Goal: Information Seeking & Learning: Learn about a topic

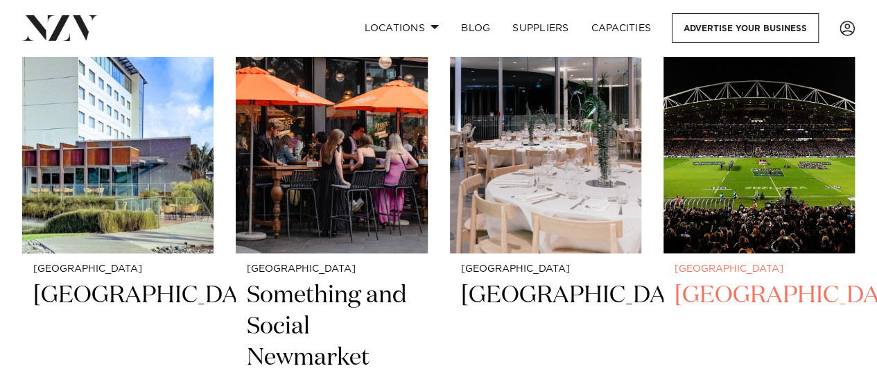
scroll to position [8877, 0]
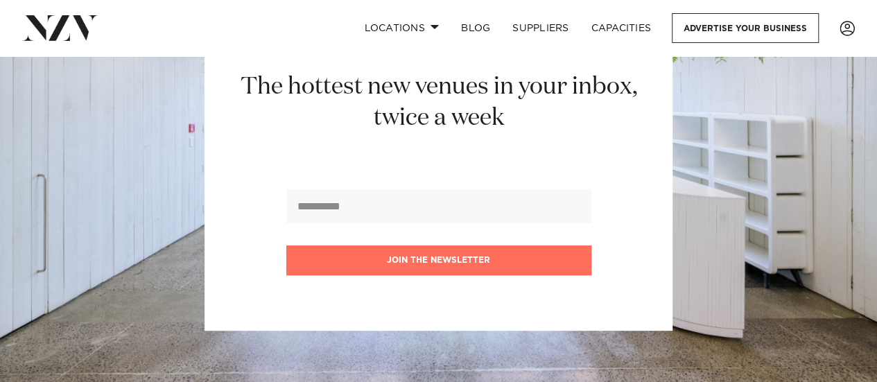
scroll to position [416, 0]
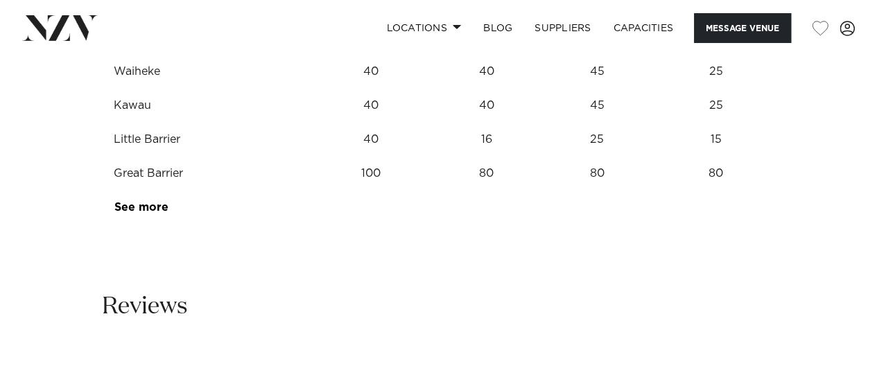
scroll to position [1942, 0]
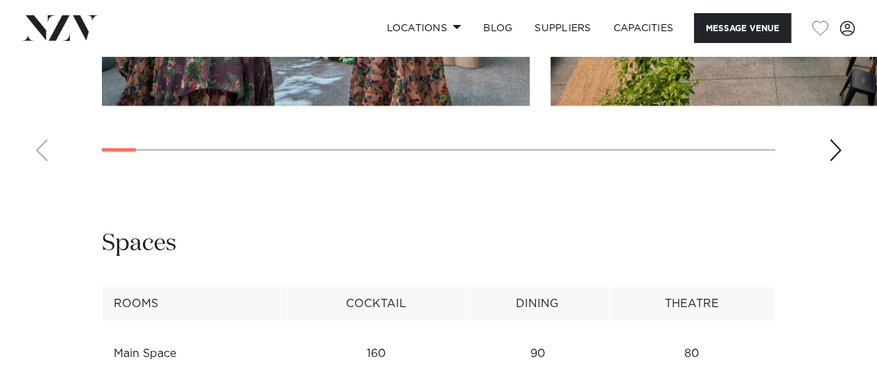
scroll to position [1387, 0]
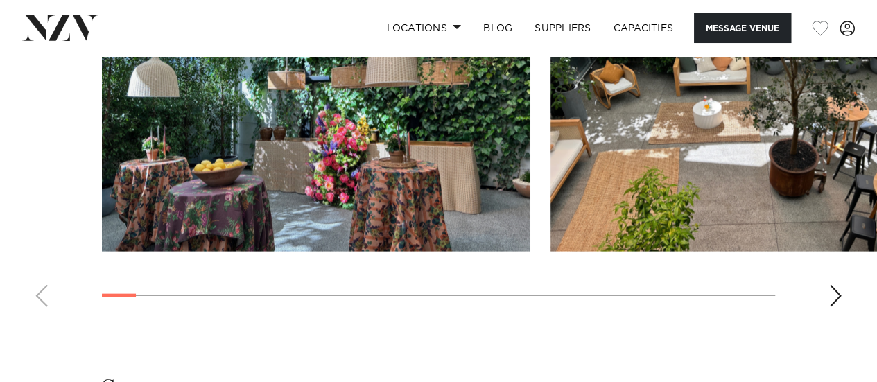
click at [837, 285] on swiper-container at bounding box center [438, 128] width 877 height 381
click at [835, 296] on div "Next slide" at bounding box center [836, 296] width 14 height 22
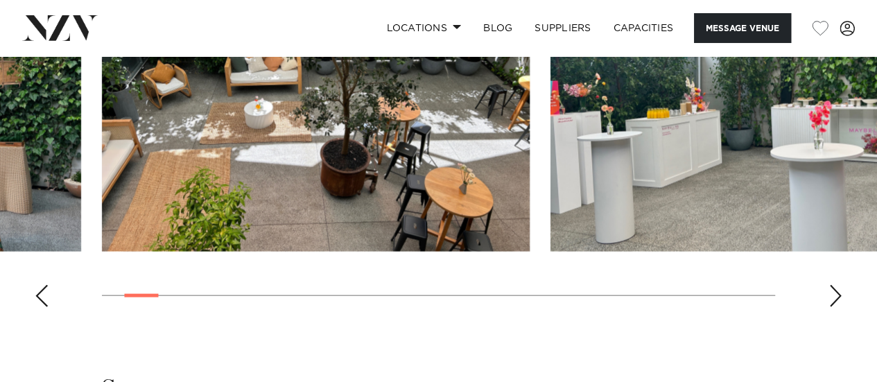
click at [834, 296] on div "Next slide" at bounding box center [836, 296] width 14 height 22
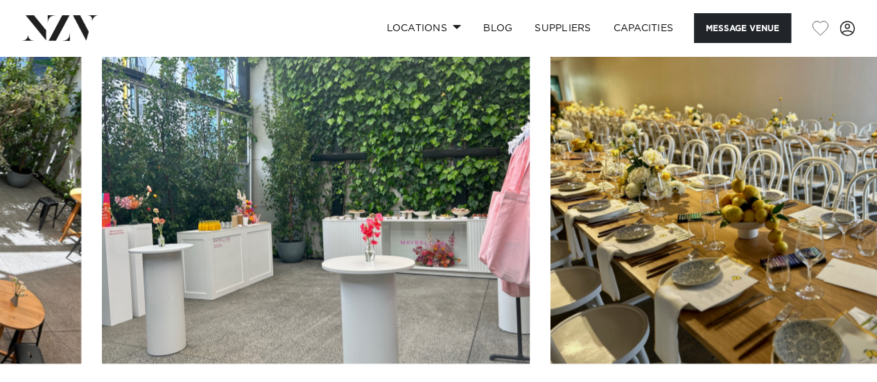
scroll to position [1318, 0]
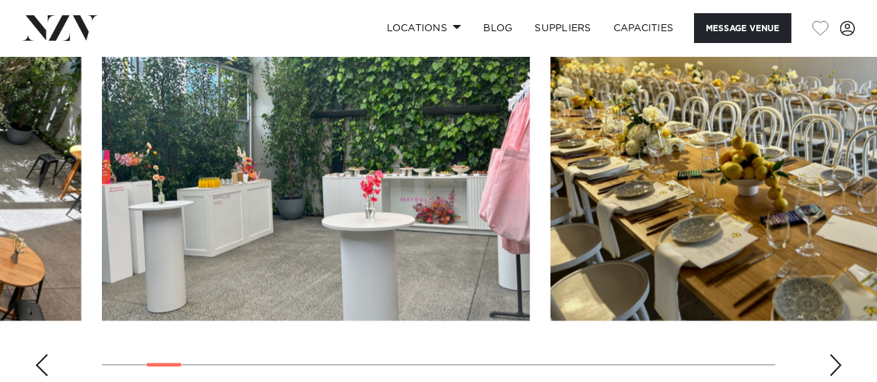
click at [839, 364] on div "Next slide" at bounding box center [836, 365] width 14 height 22
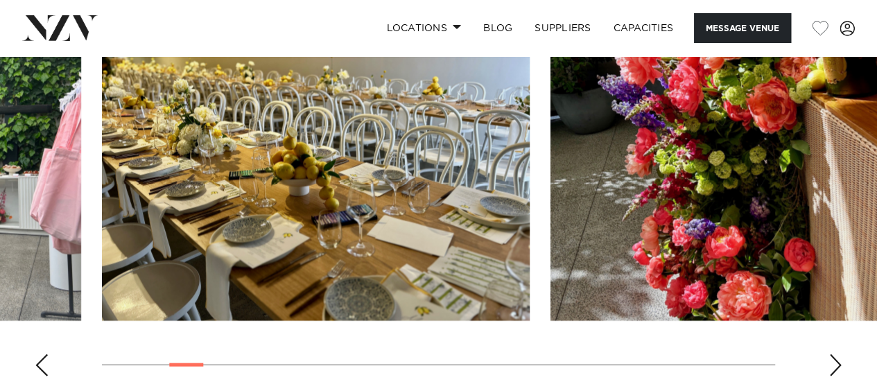
click at [839, 364] on div "Next slide" at bounding box center [836, 365] width 14 height 22
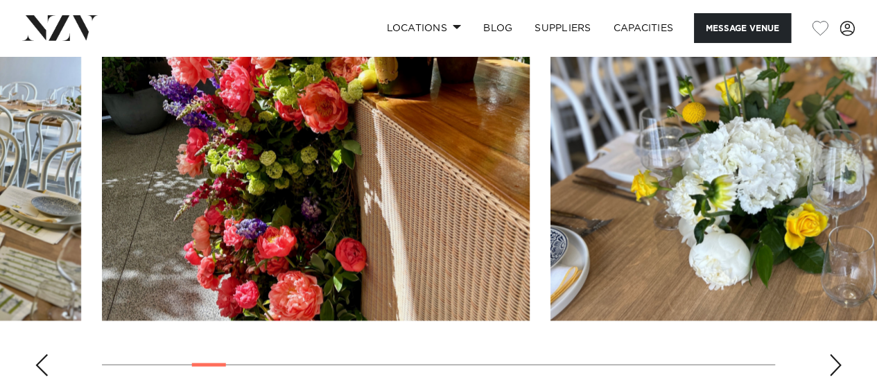
click at [839, 364] on div "Next slide" at bounding box center [836, 365] width 14 height 22
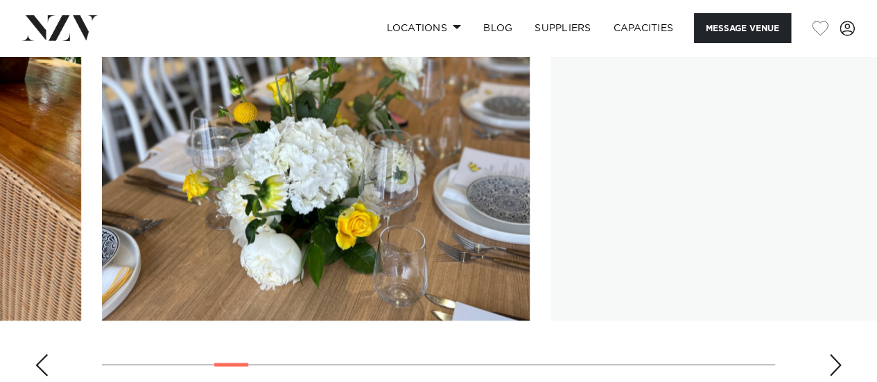
click at [839, 364] on div "Next slide" at bounding box center [836, 365] width 14 height 22
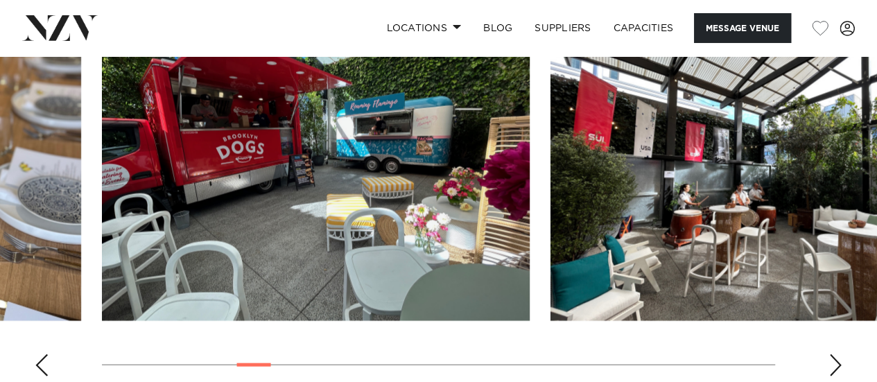
click at [836, 364] on div "Next slide" at bounding box center [836, 365] width 14 height 22
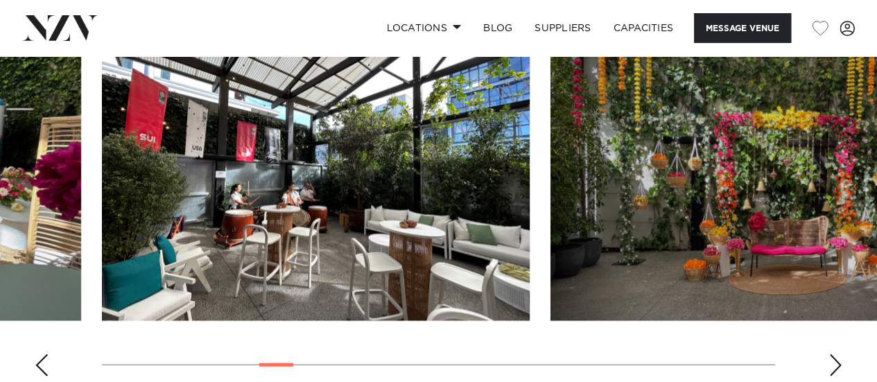
click at [836, 364] on div "Next slide" at bounding box center [836, 365] width 14 height 22
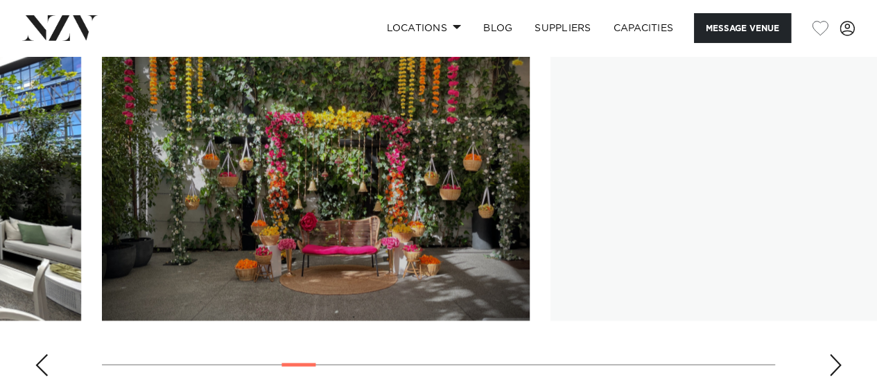
click at [836, 364] on div "Next slide" at bounding box center [836, 365] width 14 height 22
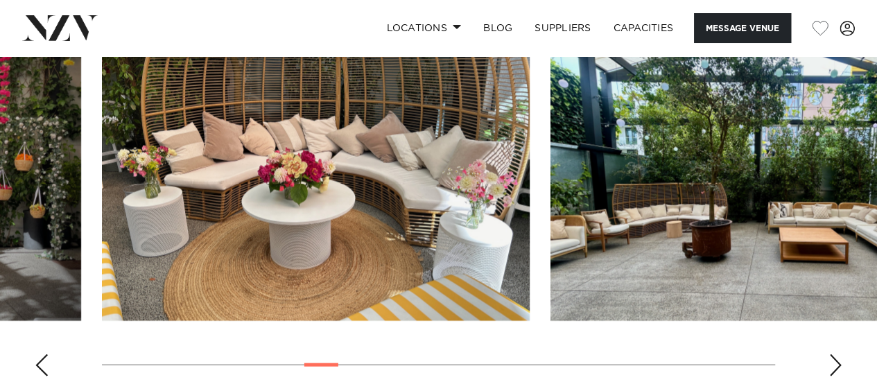
click at [840, 363] on div "Next slide" at bounding box center [836, 365] width 14 height 22
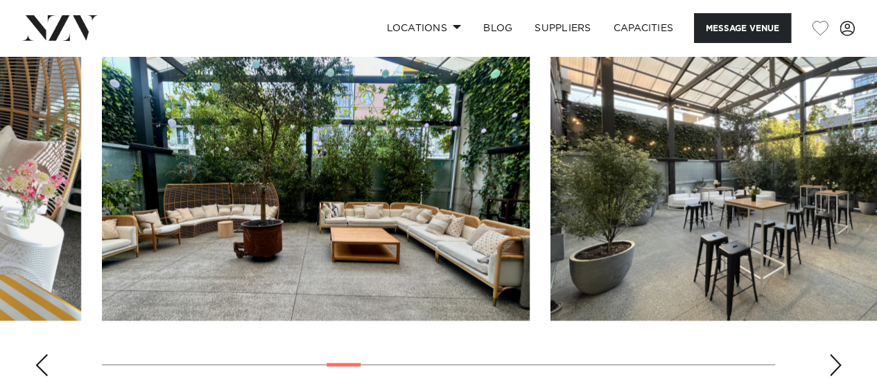
click at [840, 363] on div "Next slide" at bounding box center [836, 365] width 14 height 22
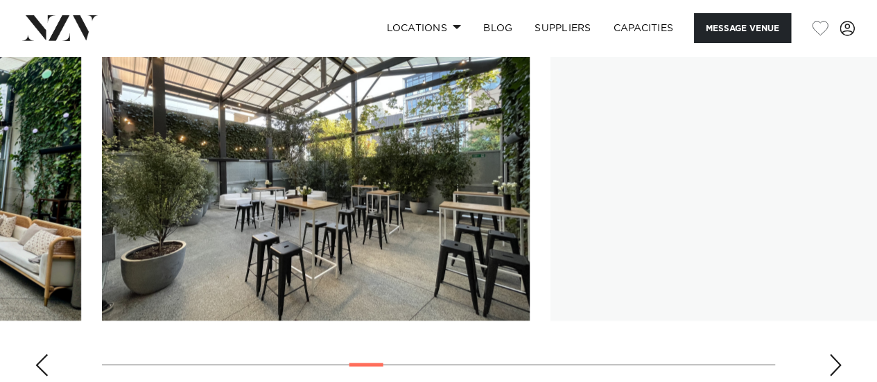
click at [836, 363] on div "Next slide" at bounding box center [836, 365] width 14 height 22
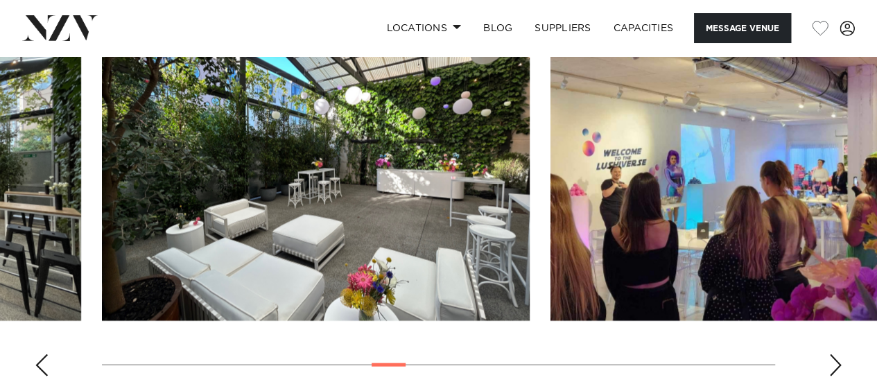
click at [838, 362] on div "Next slide" at bounding box center [836, 365] width 14 height 22
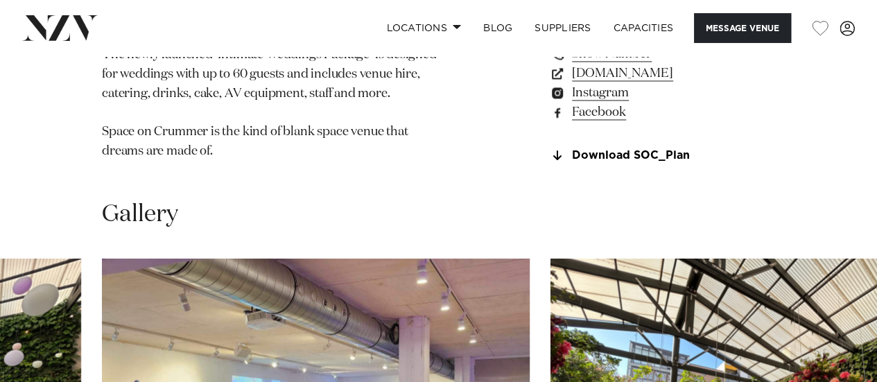
scroll to position [902, 0]
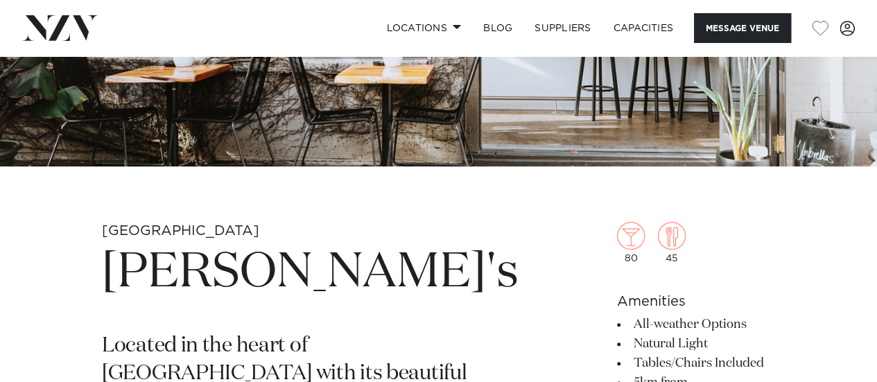
scroll to position [416, 0]
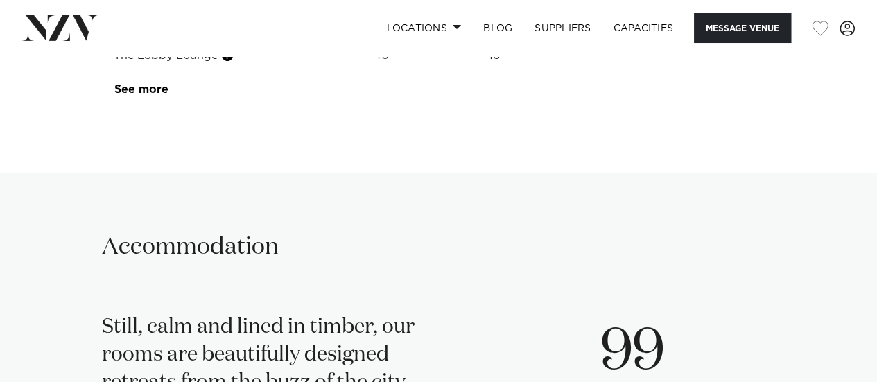
scroll to position [2774, 0]
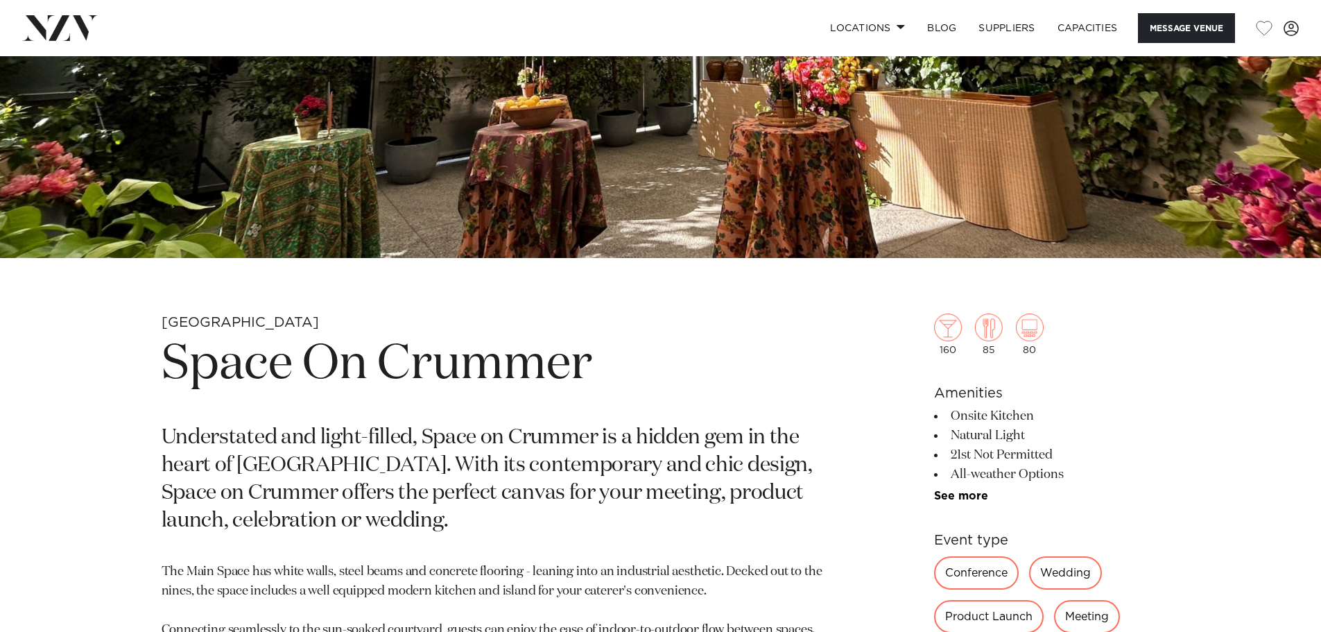
scroll to position [416, 0]
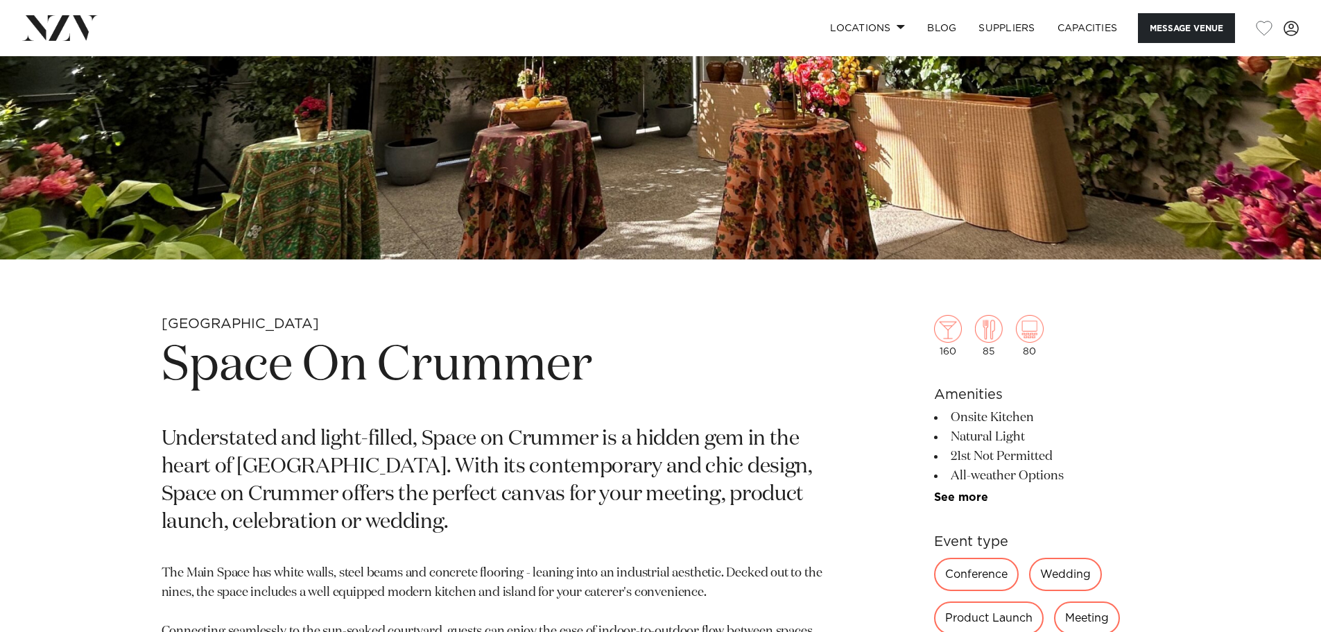
click at [65, 24] on img at bounding box center [60, 27] width 76 height 25
